Goal: Information Seeking & Learning: Learn about a topic

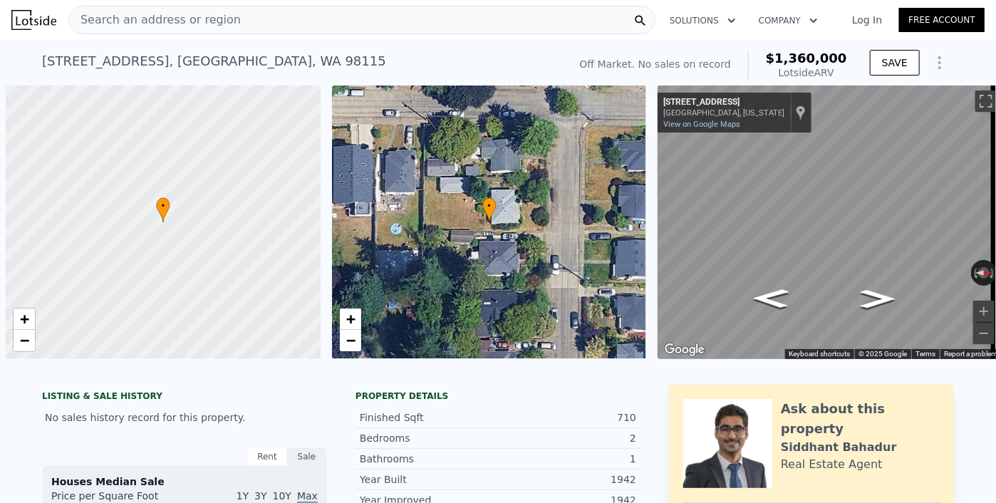
scroll to position [0, 6]
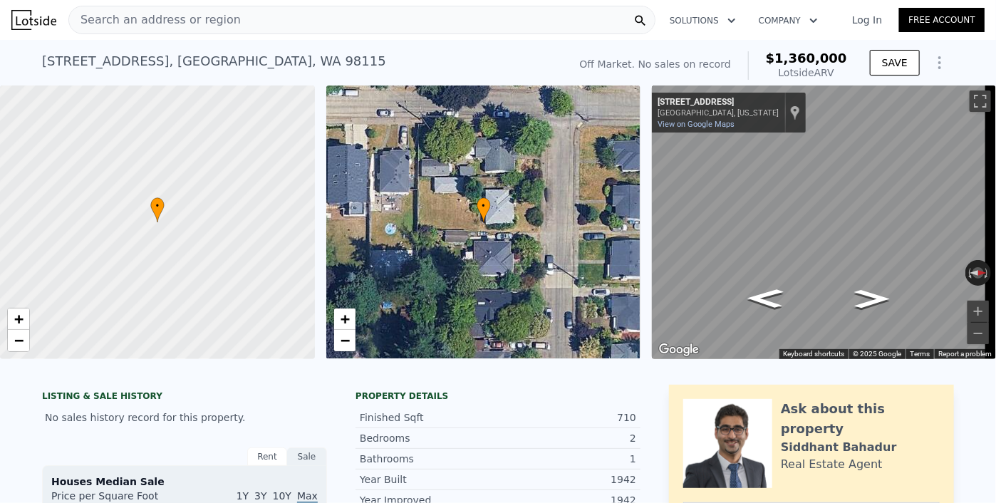
type input "$ 1,345,000"
type input "$ 29,997"
click at [362, 21] on div "Search an address or region" at bounding box center [361, 20] width 587 height 29
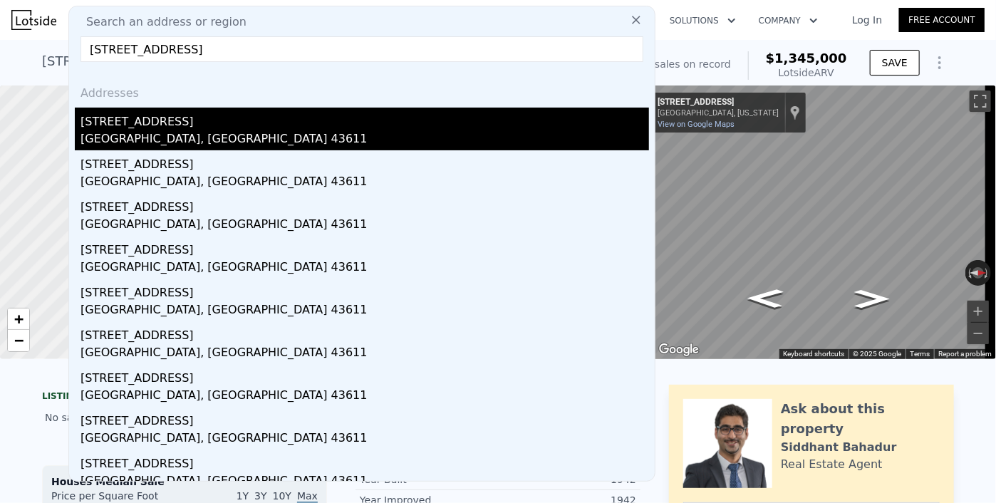
type input "[STREET_ADDRESS]"
click at [200, 129] on div "[STREET_ADDRESS]" at bounding box center [365, 119] width 569 height 23
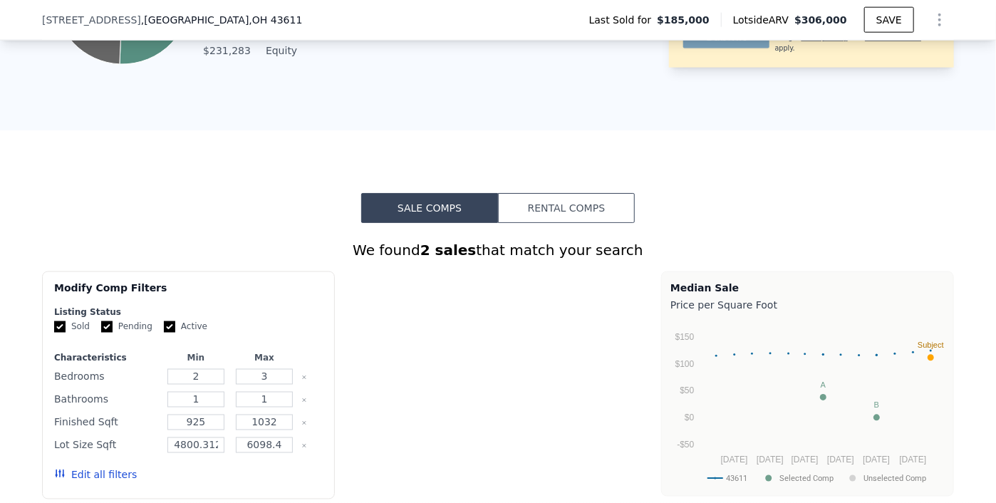
scroll to position [921, 0]
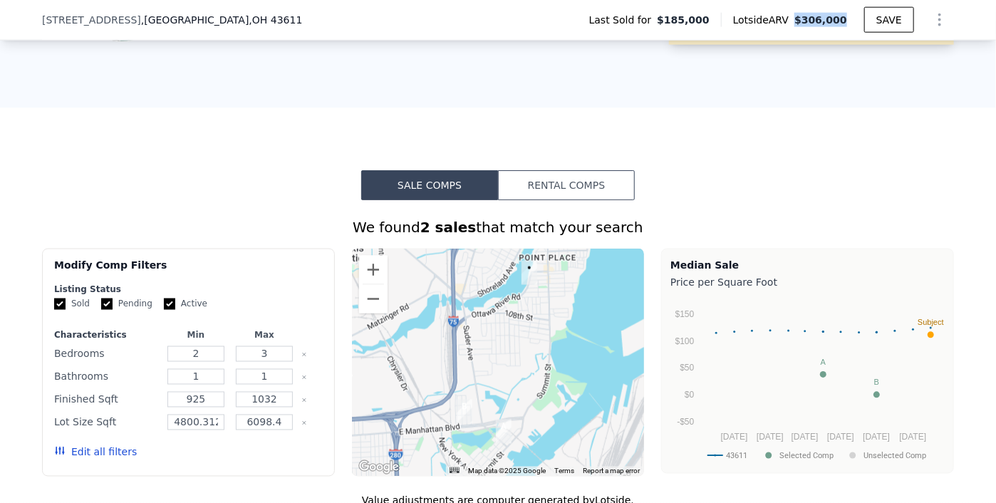
drag, startPoint x: 803, startPoint y: 18, endPoint x: 851, endPoint y: 20, distance: 47.8
click at [851, 20] on div "Lotside ARV $306,000" at bounding box center [792, 20] width 143 height 14
copy span "$306,000"
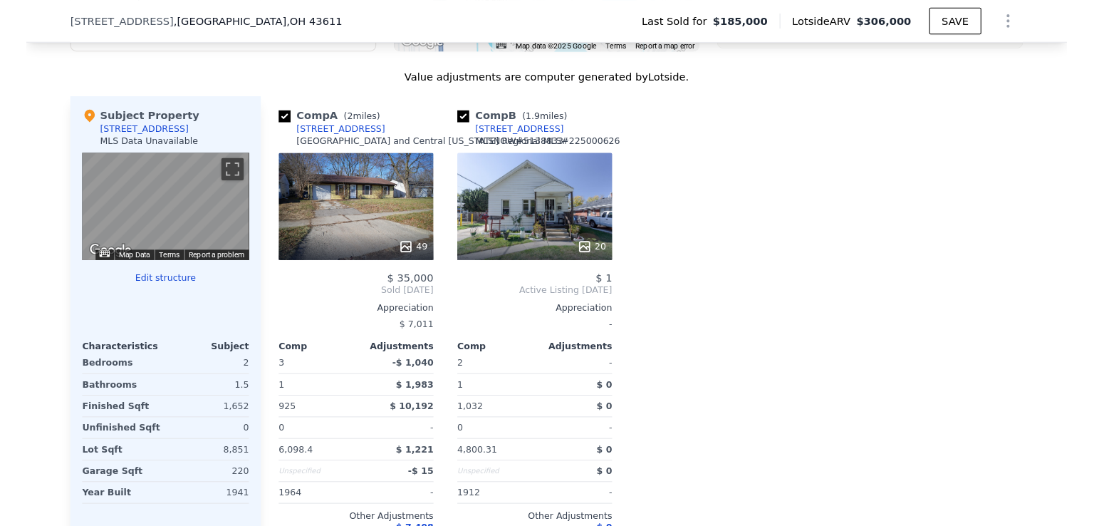
scroll to position [1419, 0]
